Goal: Find contact information: Find contact information

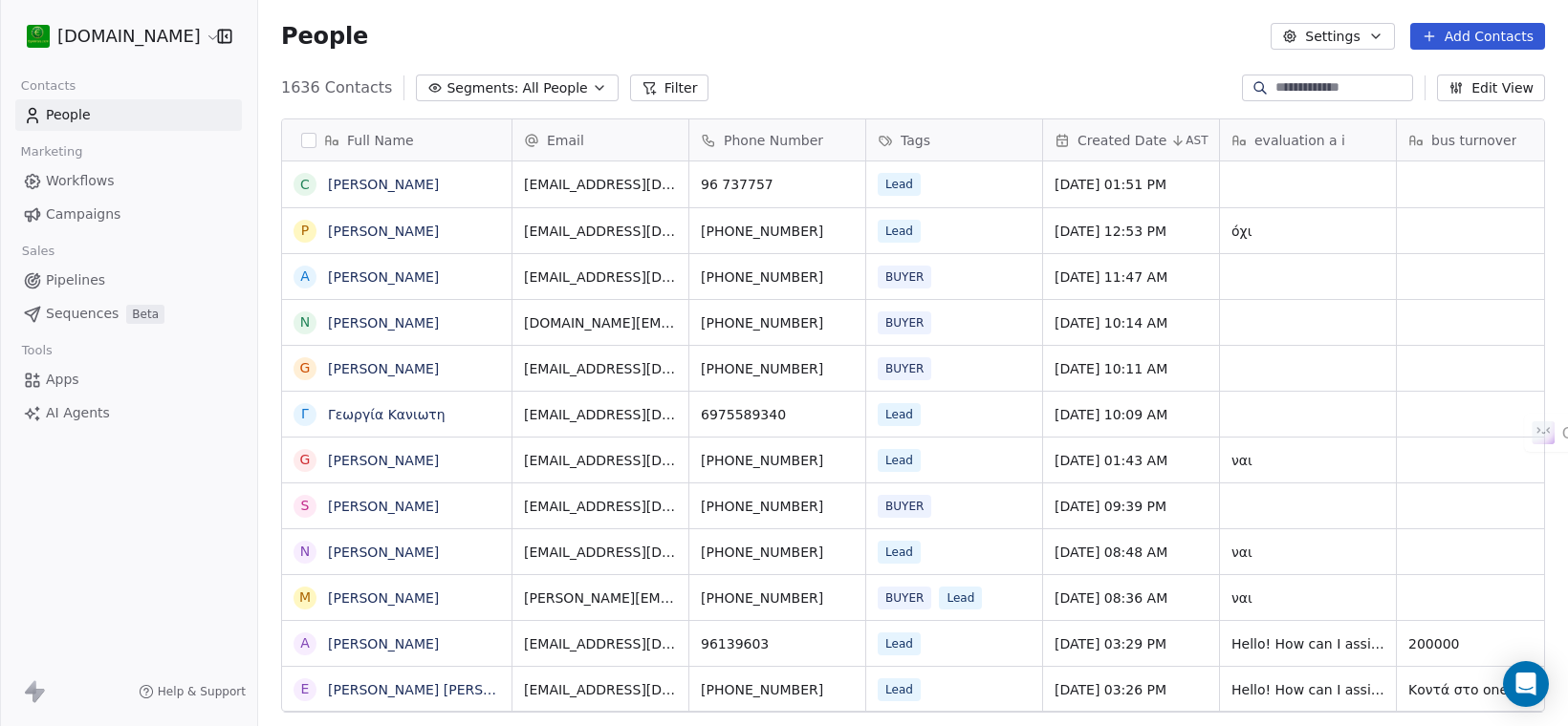
scroll to position [622, 1292]
click at [431, 182] on link "[PERSON_NAME]" at bounding box center [384, 184] width 111 height 16
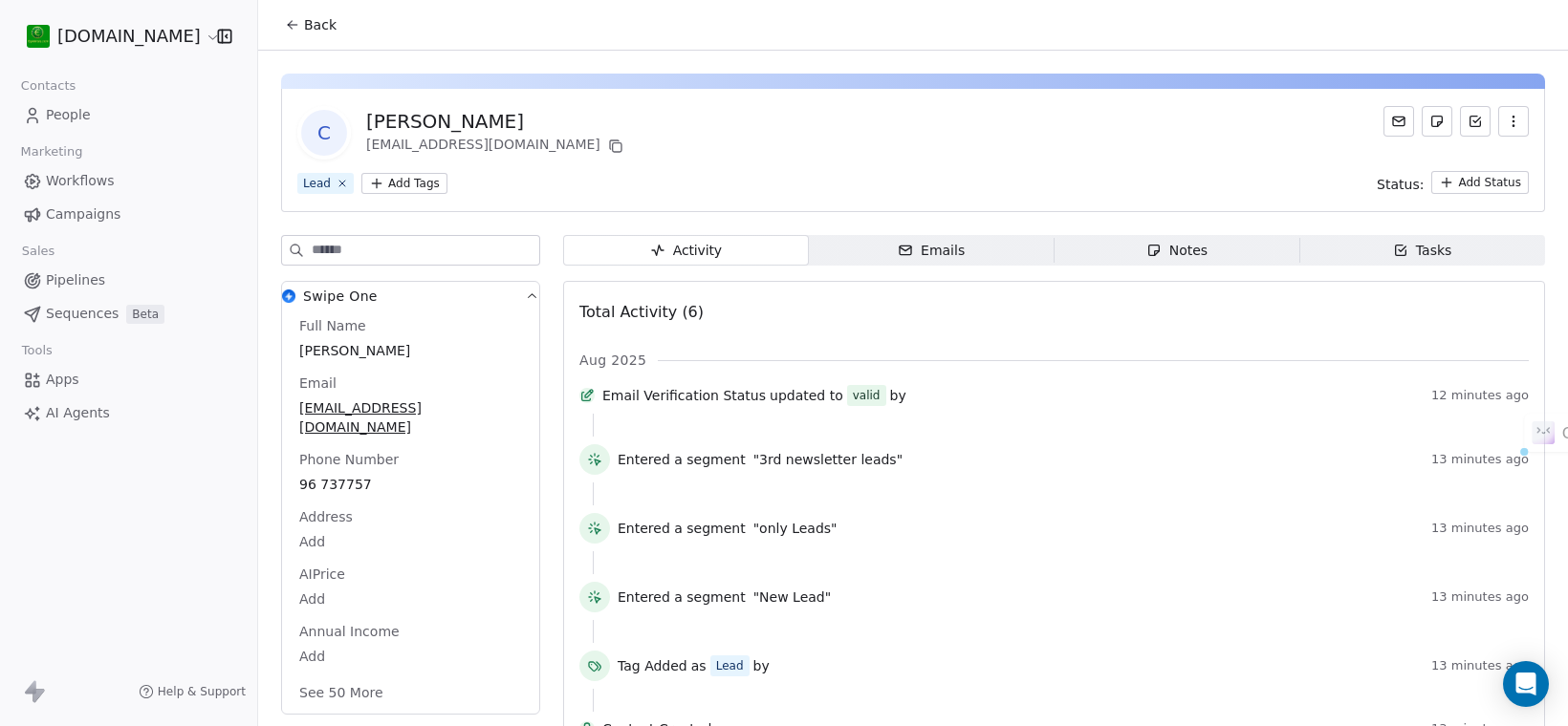
drag, startPoint x: 572, startPoint y: 121, endPoint x: 365, endPoint y: 116, distance: 207.1
click at [366, 116] on div "[PERSON_NAME]" at bounding box center [496, 121] width 261 height 26
copy div "[PERSON_NAME]"
click at [72, 121] on span "People" at bounding box center [68, 115] width 45 height 20
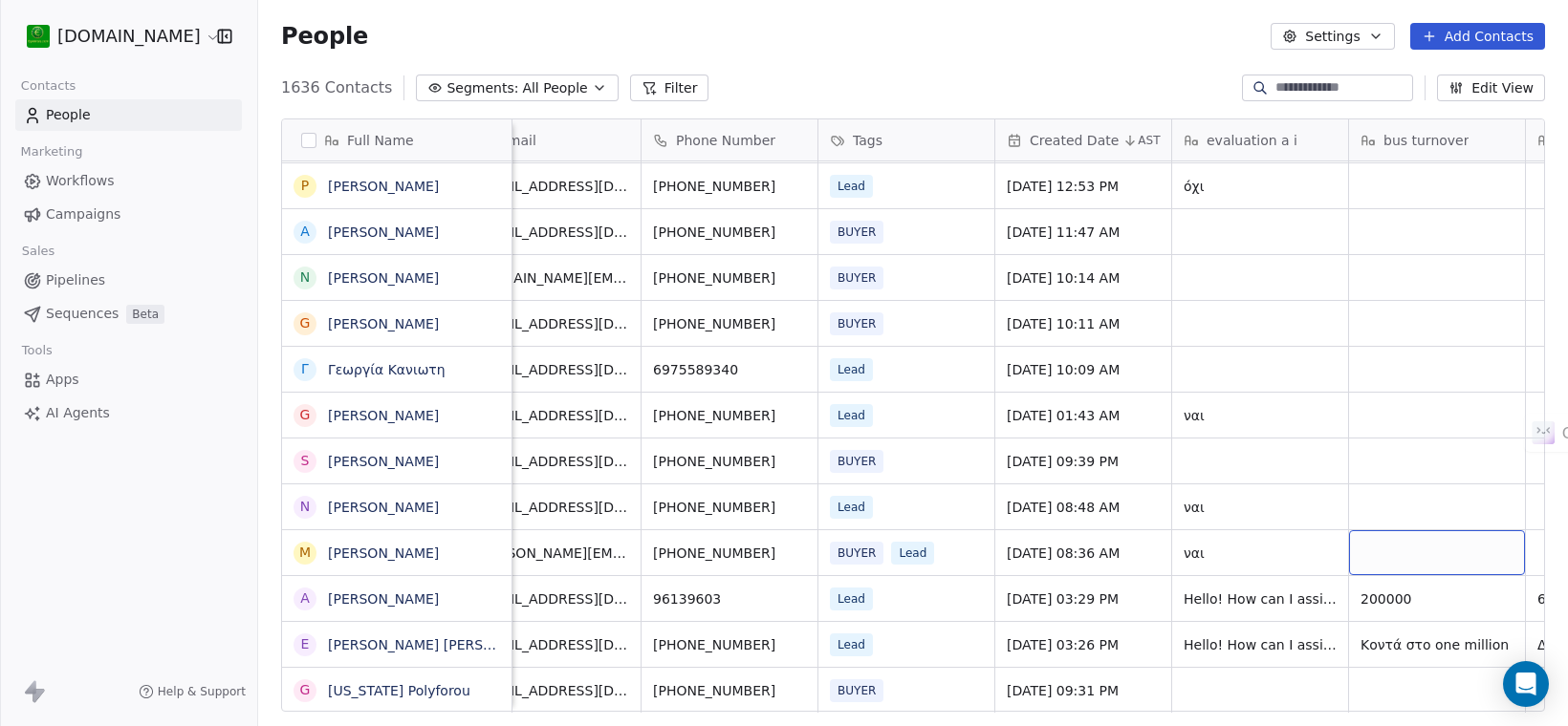
scroll to position [564, 0]
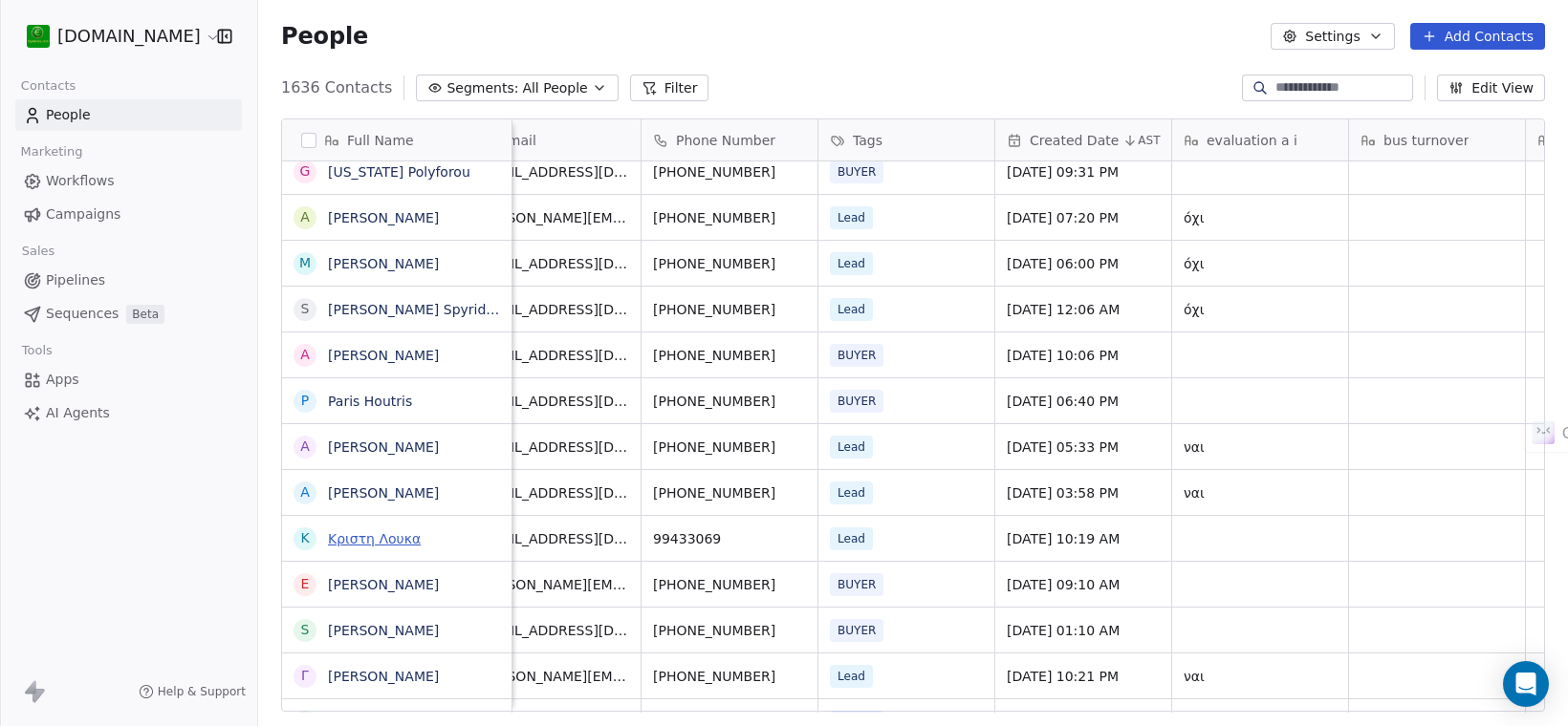
click at [378, 542] on link "Κριστη Λουκα" at bounding box center [374, 539] width 93 height 16
